Goal: Task Accomplishment & Management: Complete application form

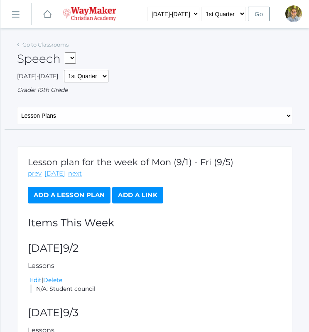
click at [22, 45] on link "Go to Classrooms" at bounding box center [45, 44] width 46 height 7
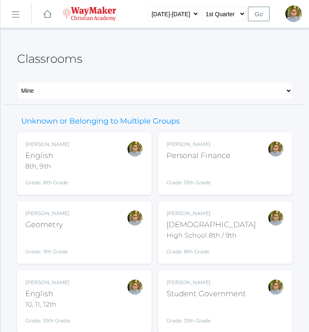
scroll to position [99, 0]
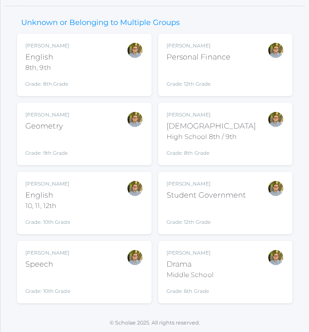
click at [223, 271] on div "Kylen Braileanu Drama Middle School Grade: 6th Grade THEATER" at bounding box center [226, 272] width 118 height 46
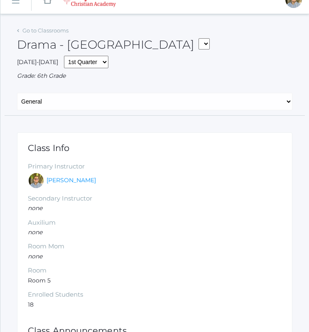
scroll to position [13, 0]
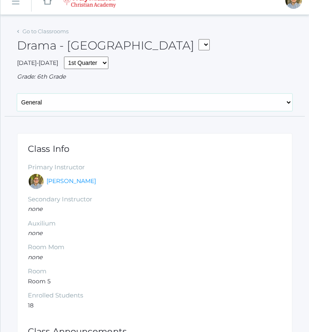
click at [129, 105] on select "General Attendance Attd Summary Gradebook Lesson Plans Students Contacts Schedu…" at bounding box center [155, 102] width 276 height 17
select select "/classrooms/2547/attendance?term=1"
click at [17, 94] on select "General Attendance Attd Summary Gradebook Lesson Plans Students Contacts Schedu…" at bounding box center [155, 102] width 276 height 17
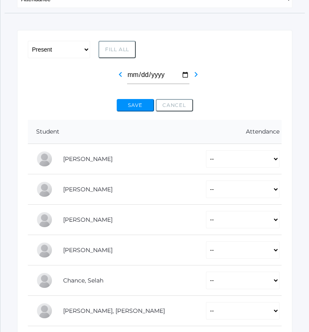
scroll to position [119, 0]
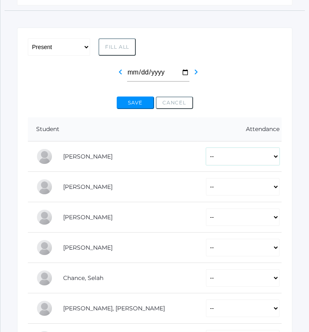
click at [206, 160] on select "-- Present Tardy Excused Tardy Unexcused Absent Excused Absent Unexcused" at bounding box center [243, 156] width 74 height 17
select select "P"
click at [206, 148] on select "-- Present Tardy Excused Tardy Unexcused Absent Excused Absent Unexcused" at bounding box center [243, 156] width 74 height 17
click at [242, 184] on select "-- Present Tardy Excused Tardy Unexcused Absent Excused Absent Unexcused" at bounding box center [243, 186] width 74 height 17
select select "P"
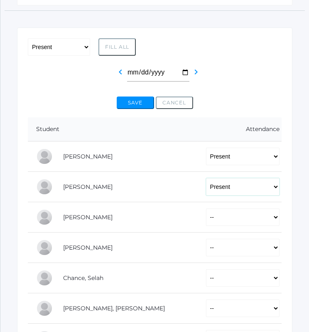
click at [206, 178] on select "-- Present Tardy Excused Tardy Unexcused Absent Excused Absent Unexcused" at bounding box center [243, 186] width 74 height 17
click at [213, 215] on select "-- Present Tardy Excused Tardy Unexcused Absent Excused Absent Unexcused" at bounding box center [243, 216] width 74 height 17
select select "P"
click at [206, 208] on select "-- Present Tardy Excused Tardy Unexcused Absent Excused Absent Unexcused" at bounding box center [243, 216] width 74 height 17
click at [246, 239] on select "-- Present Tardy Excused Tardy Unexcused Absent Excused Absent Unexcused" at bounding box center [243, 247] width 74 height 17
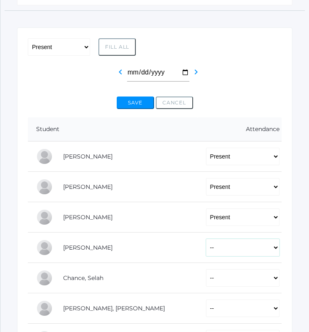
select select "P"
click at [206, 239] on select "-- Present Tardy Excused Tardy Unexcused Absent Excused Absent Unexcused" at bounding box center [243, 247] width 74 height 17
click at [242, 280] on select "-- Present Tardy Excused Tardy Unexcused Absent Excused Absent Unexcused" at bounding box center [243, 277] width 74 height 17
select select "P"
click at [206, 269] on select "-- Present Tardy Excused Tardy Unexcused Absent Excused Absent Unexcused" at bounding box center [243, 277] width 74 height 17
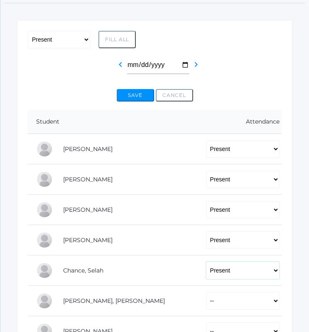
scroll to position [122, 0]
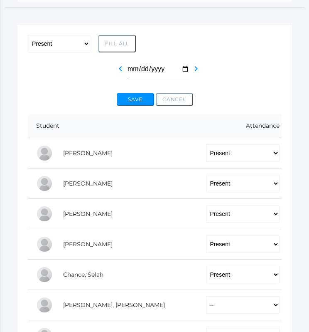
click at [114, 42] on button "Fill All" at bounding box center [117, 43] width 37 height 17
select select "P"
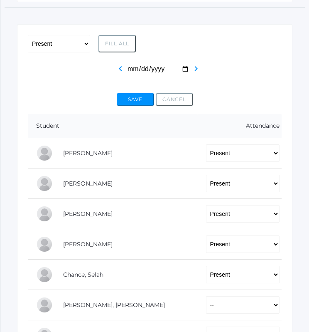
select select "P"
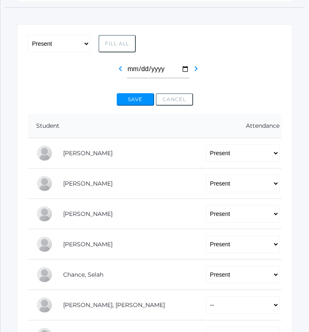
select select "P"
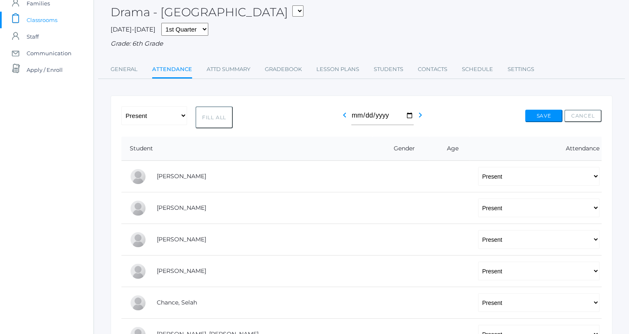
scroll to position [32, 0]
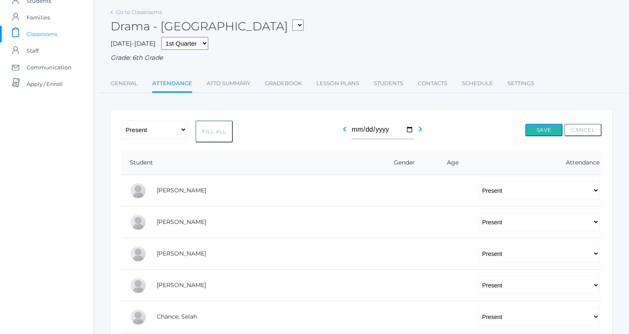
click at [309, 135] on button "Save" at bounding box center [543, 130] width 37 height 12
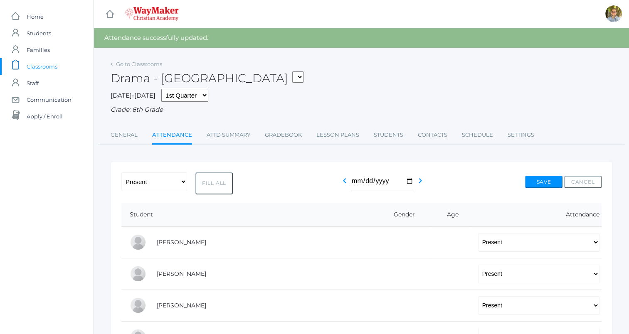
click at [42, 67] on span "Classrooms" at bounding box center [42, 66] width 31 height 17
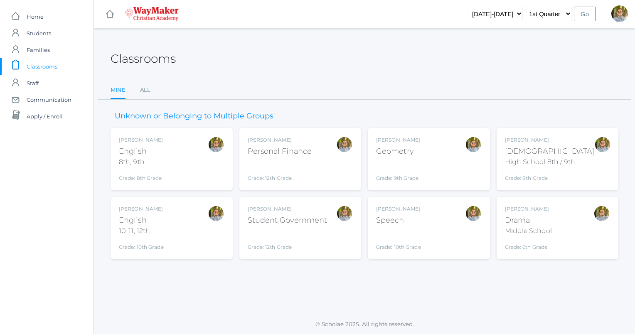
click at [176, 174] on div "Kylen Braileanu English 8th, 9th Grade: 8th Grade 08ENGLISH" at bounding box center [172, 159] width 106 height 46
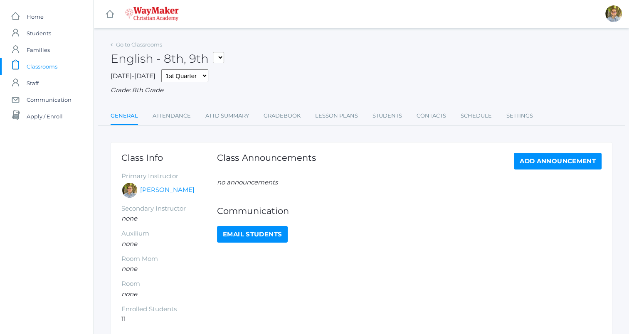
click at [336, 112] on link "Lesson Plans" at bounding box center [336, 116] width 43 height 17
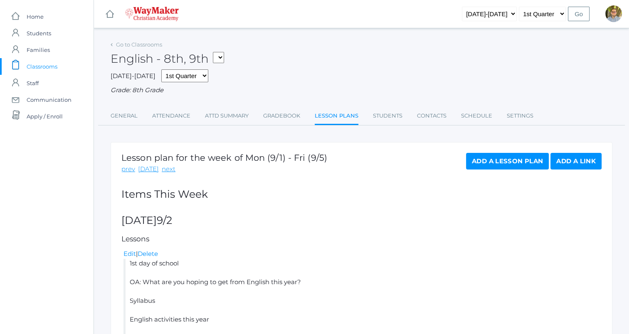
click at [39, 67] on span "Classrooms" at bounding box center [42, 66] width 31 height 17
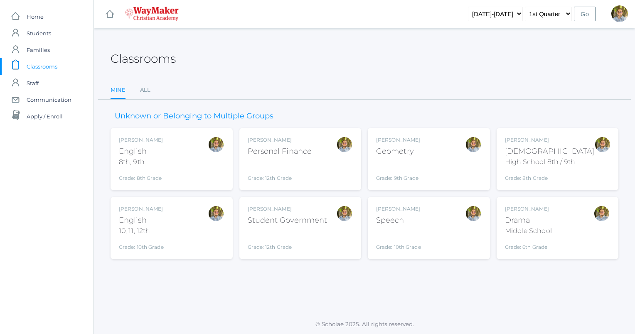
click at [177, 237] on div "Kylen Braileanu English 10, 11, 12th Grade: 10th Grade HSENGLISH" at bounding box center [172, 228] width 106 height 46
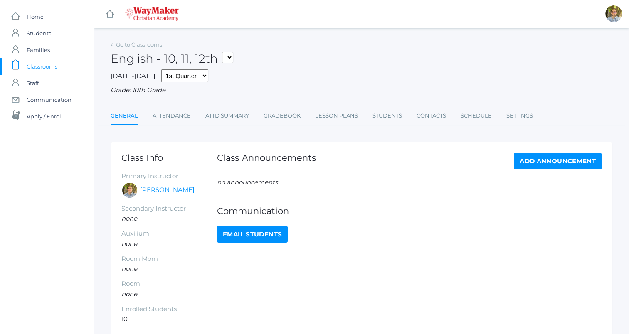
click at [338, 115] on link "Lesson Plans" at bounding box center [336, 116] width 43 height 17
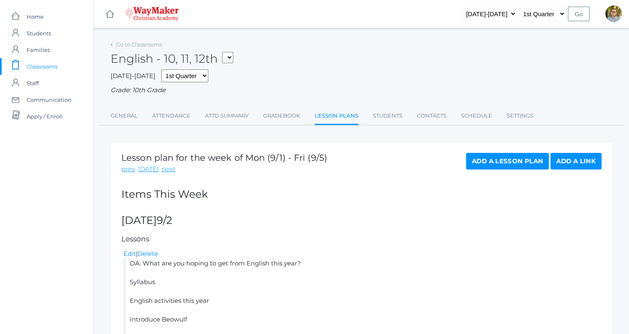
click at [43, 63] on span "Classrooms" at bounding box center [42, 66] width 31 height 17
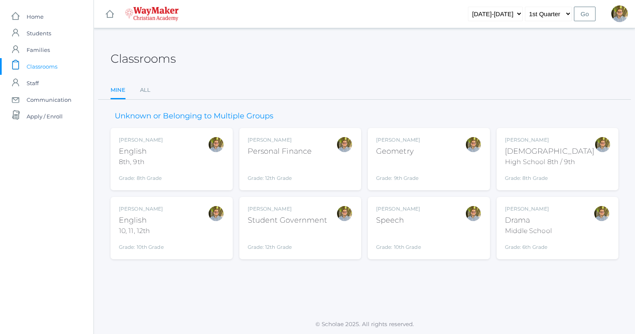
click at [556, 161] on div "High School 8th / 9th" at bounding box center [550, 162] width 90 height 10
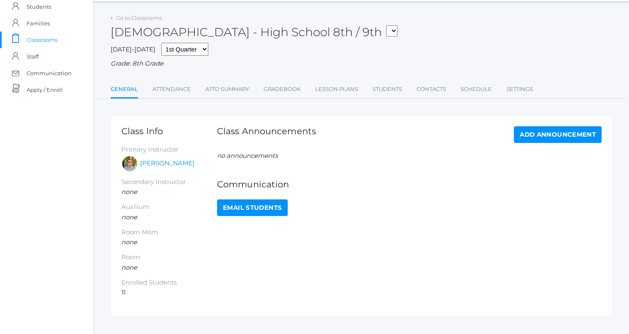
scroll to position [22, 0]
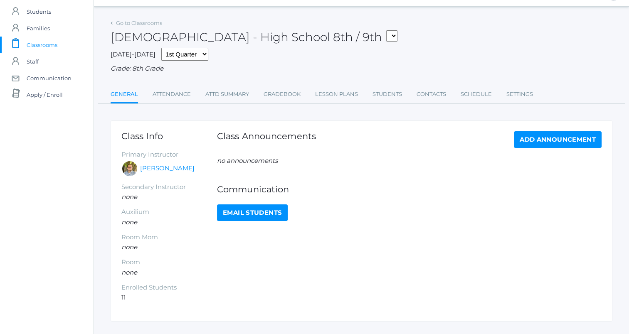
click at [346, 95] on link "Lesson Plans" at bounding box center [336, 94] width 43 height 17
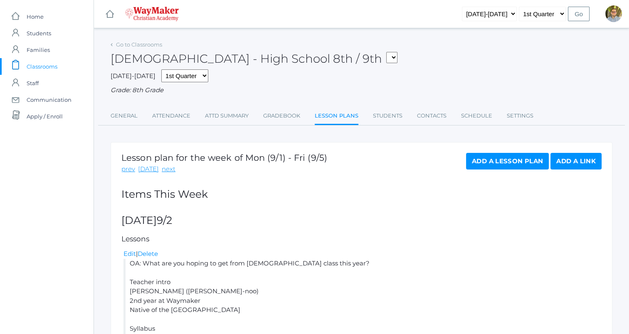
click at [50, 68] on span "Classrooms" at bounding box center [42, 66] width 31 height 17
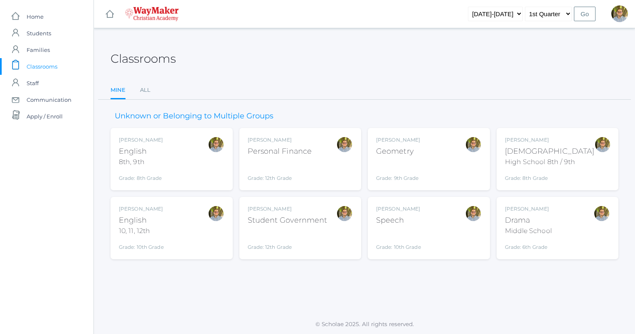
click at [397, 152] on div "Geometry" at bounding box center [398, 151] width 44 height 11
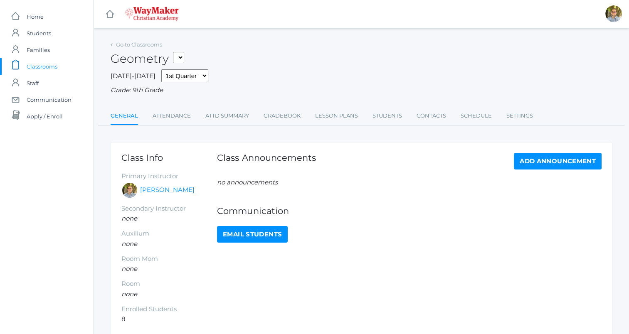
click at [332, 123] on link "Lesson Plans" at bounding box center [336, 116] width 43 height 17
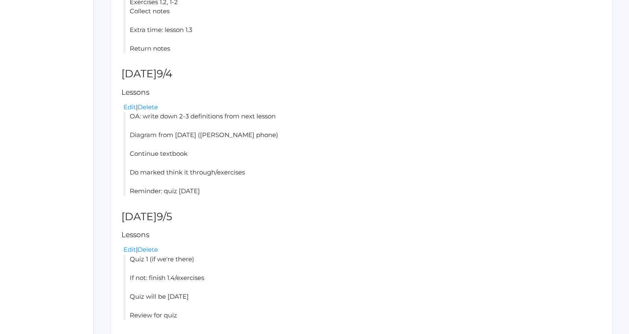
scroll to position [770, 0]
click at [131, 108] on link "Edit" at bounding box center [129, 107] width 12 height 8
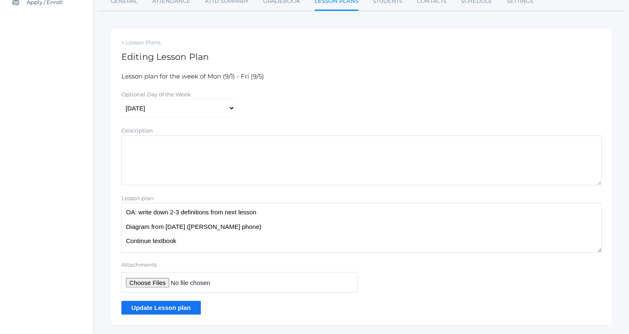
scroll to position [136, 0]
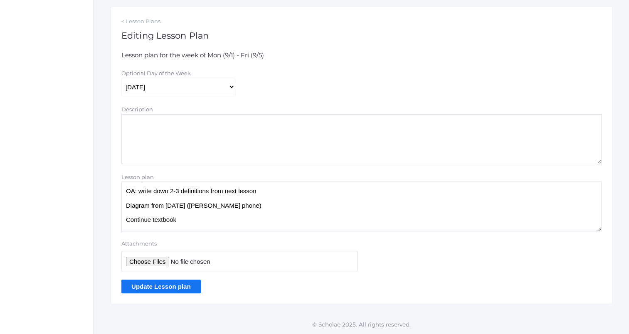
click at [253, 207] on textarea "OA: write down 2-3 definitions from next lesson Diagram from [DATE] ([PERSON_NA…" at bounding box center [361, 207] width 480 height 50
type textarea "OA: write down 2-3 definitions from next lesson Quiz [DATE] Diagram from [DATE]…"
click at [173, 288] on input "Update Lesson plan" at bounding box center [160, 287] width 79 height 14
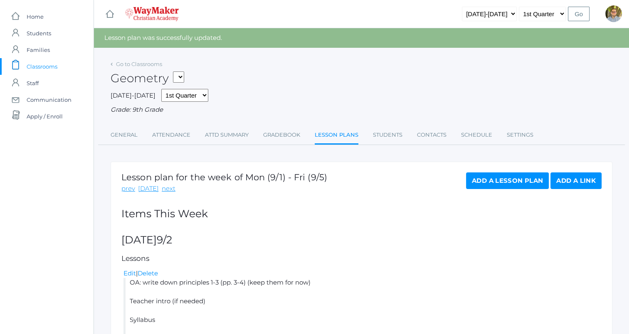
click at [53, 65] on span "Classrooms" at bounding box center [42, 66] width 31 height 17
